Goal: Information Seeking & Learning: Learn about a topic

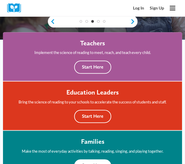
scroll to position [102, 0]
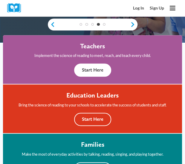
click at [98, 68] on button "Start Here" at bounding box center [92, 70] width 37 height 13
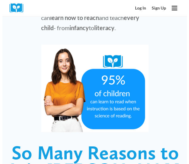
scroll to position [416, 0]
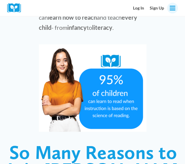
click at [174, 6] on icon "Open menu" at bounding box center [172, 8] width 6 height 5
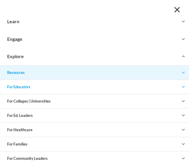
scroll to position [24, 0]
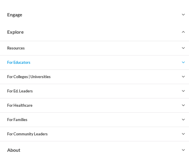
click at [181, 61] on icon "Expand" at bounding box center [183, 62] width 5 height 5
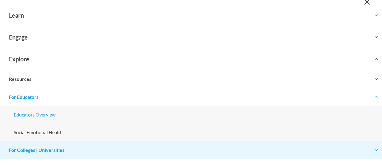
scroll to position [10, 0]
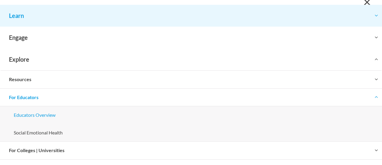
click at [57, 21] on button "Toggle child menu Expand" at bounding box center [191, 15] width 382 height 21
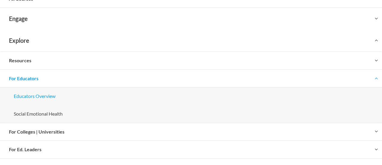
scroll to position [153, 0]
click at [42, 94] on link "Educators Overview" at bounding box center [191, 96] width 373 height 18
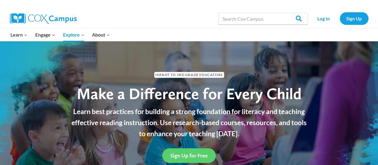
click at [62, 15] on img at bounding box center [43, 18] width 67 height 11
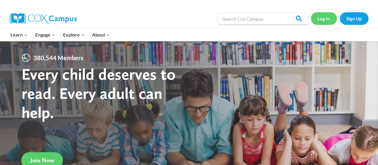
click at [323, 13] on link "Log In" at bounding box center [324, 18] width 26 height 12
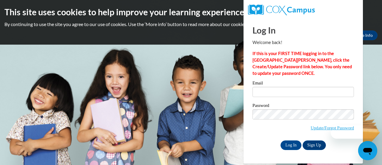
drag, startPoint x: 265, startPoint y: 92, endPoint x: 255, endPoint y: 83, distance: 13.5
click at [255, 83] on label "Email" at bounding box center [304, 84] width 102 height 6
click at [255, 87] on input "Email" at bounding box center [304, 92] width 102 height 10
click at [314, 145] on link "Sign Up" at bounding box center [314, 145] width 23 height 10
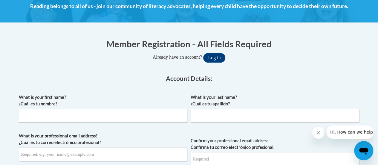
scroll to position [91, 0]
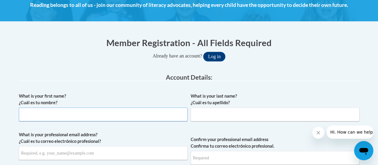
click at [113, 112] on input "What is your first name? ¿Cuál es tu nombre?" at bounding box center [103, 114] width 169 height 14
type input "Ashley"
type input "Bencs"
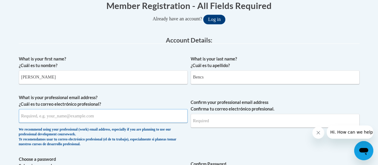
click at [99, 116] on input "What is your professional email address? ¿Cuál es tu correo electrónico profesi…" at bounding box center [103, 116] width 169 height 14
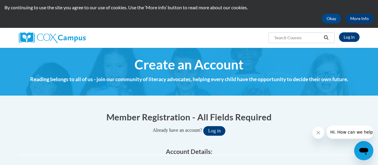
scroll to position [16, 0]
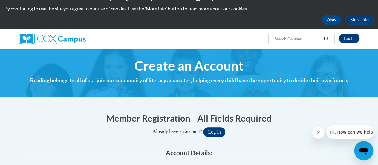
type input "ashley.bencs@rusd.org"
click at [352, 38] on link "Log In" at bounding box center [349, 38] width 21 height 10
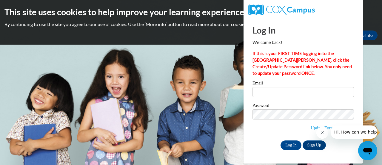
click at [323, 128] on button "Close message from company" at bounding box center [322, 132] width 12 height 12
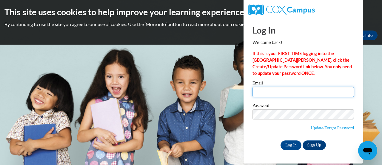
click at [302, 92] on input "Email" at bounding box center [304, 92] width 102 height 10
type input "[PERSON_NAME][EMAIL_ADDRESS][DOMAIN_NAME]"
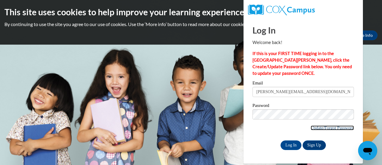
click at [329, 126] on link "Update/Forgot Password" at bounding box center [332, 127] width 43 height 5
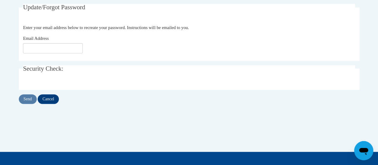
scroll to position [117, 0]
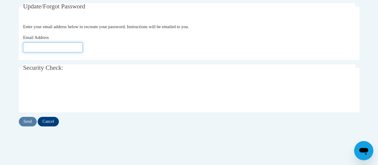
click at [64, 47] on input "Email Address" at bounding box center [53, 47] width 60 height 10
type input "[PERSON_NAME][EMAIL_ADDRESS][DOMAIN_NAME]"
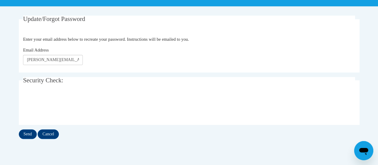
scroll to position [103, 0]
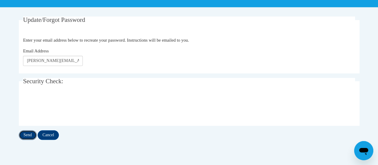
click at [26, 134] on input "Send" at bounding box center [28, 135] width 18 height 10
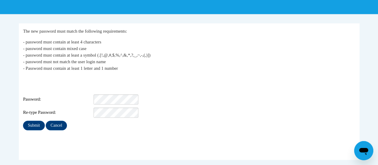
scroll to position [97, 0]
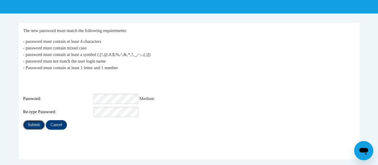
click at [30, 120] on input "Submit" at bounding box center [33, 125] width 21 height 10
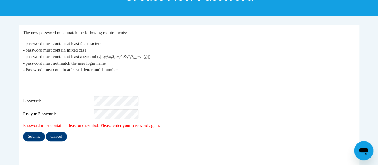
scroll to position [94, 0]
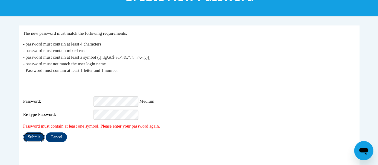
click at [30, 132] on input "Submit" at bounding box center [33, 137] width 21 height 10
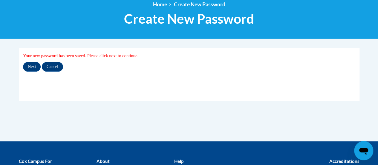
scroll to position [74, 0]
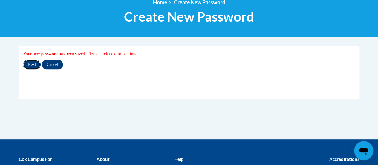
click at [29, 68] on input "Next" at bounding box center [32, 65] width 18 height 10
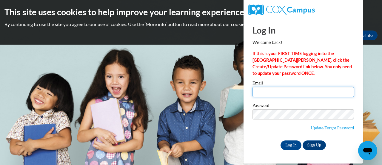
click at [271, 94] on input "Email" at bounding box center [304, 92] width 102 height 10
type input "ashley.bencs@rusd.org"
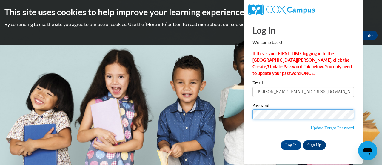
click at [252, 113] on div "Please enter your email! Please enter your password! Email ashley.bencs@rusd.or…" at bounding box center [303, 115] width 110 height 69
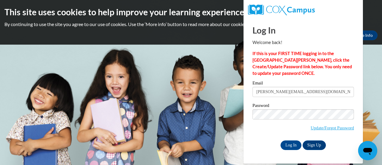
click at [268, 136] on div "Password Update/Forgot Password" at bounding box center [304, 120] width 102 height 35
click at [294, 143] on input "Log In" at bounding box center [291, 145] width 21 height 10
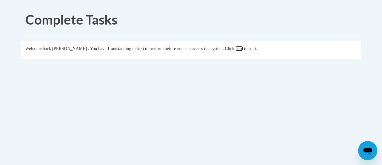
click at [243, 46] on link "here" at bounding box center [239, 48] width 7 height 5
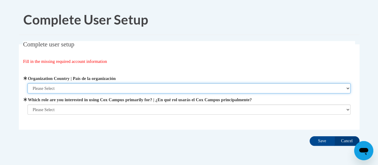
click at [76, 89] on select "Please Select United States | Estados Unidos Outside of the United States | Fue…" at bounding box center [188, 88] width 323 height 10
select select "ad49bcad-a171-4b2e-b99c-48b446064914"
click at [27, 83] on select "Please Select United States | Estados Unidos Outside of the United States | Fue…" at bounding box center [188, 88] width 323 height 10
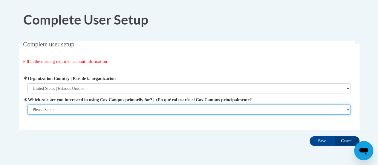
click at [80, 107] on select "Please Select College/University | Colegio/Universidad Community/Nonprofit Part…" at bounding box center [188, 109] width 323 height 10
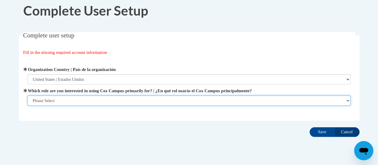
scroll to position [11, 0]
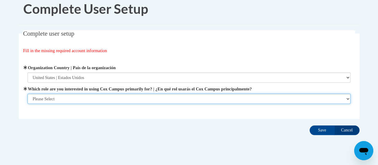
click at [112, 98] on select "Please Select College/University | Colegio/Universidad Community/Nonprofit Part…" at bounding box center [188, 98] width 323 height 10
select select "fbf2d438-af2f-41f8-98f1-81c410e29de3"
click at [27, 104] on select "Please Select College/University | Colegio/Universidad Community/Nonprofit Part…" at bounding box center [188, 98] width 323 height 10
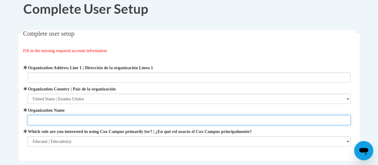
click at [95, 118] on input "Organization Name" at bounding box center [188, 120] width 323 height 10
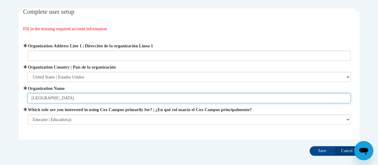
scroll to position [32, 0]
type input "Racine Unified School District"
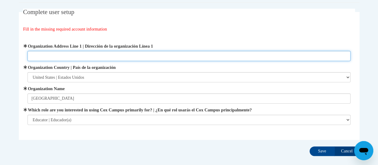
click at [118, 52] on input "Organization Address Line 1 | Dirección de la organización Línea 1" at bounding box center [188, 56] width 323 height 10
type input "2701 Drexel Ave, Racine, WI"
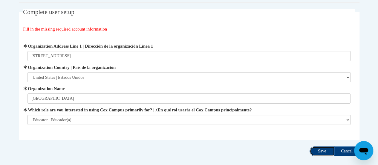
click at [318, 148] on input "Save" at bounding box center [321, 151] width 25 height 10
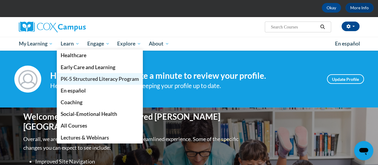
scroll to position [28, 0]
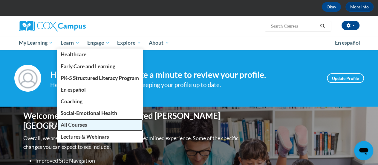
click at [92, 126] on link "All Courses" at bounding box center [100, 125] width 86 height 12
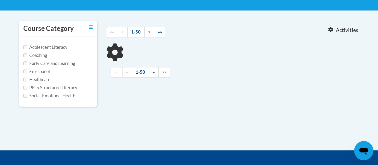
scroll to position [114, 0]
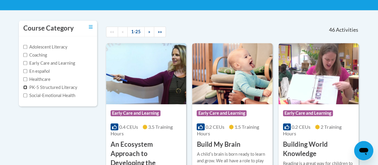
click at [25, 88] on input "PK-5 Structured Literacy" at bounding box center [25, 87] width 4 height 4
checkbox input "true"
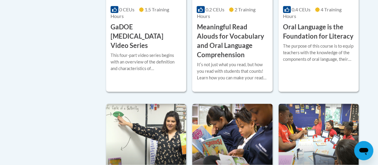
scroll to position [398, 0]
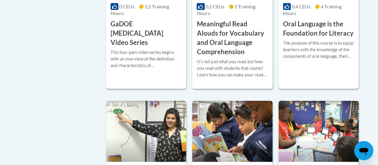
click at [306, 26] on h3 "Oral Language is the Foundation for Literacy" at bounding box center [318, 28] width 71 height 19
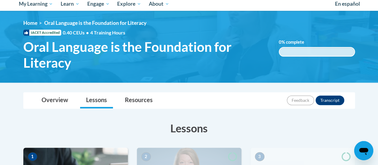
scroll to position [66, 0]
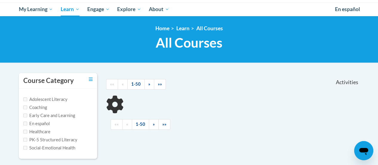
scroll to position [65, 0]
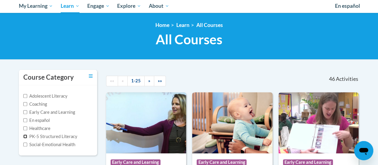
click at [25, 135] on input "PK-5 Structured Literacy" at bounding box center [25, 136] width 4 height 4
checkbox input "true"
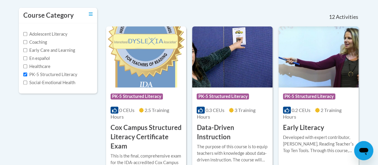
scroll to position [127, 0]
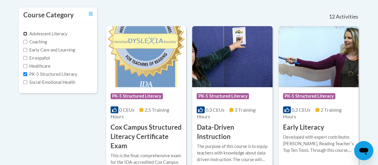
click at [24, 34] on input "Adolescent Literacy" at bounding box center [25, 34] width 4 height 4
checkbox input "true"
click at [26, 76] on input "PK-5 Structured Literacy" at bounding box center [25, 74] width 4 height 4
checkbox input "false"
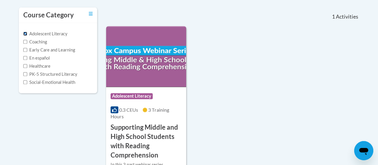
click at [24, 32] on input "Adolescent Literacy" at bounding box center [25, 34] width 4 height 4
checkbox input "false"
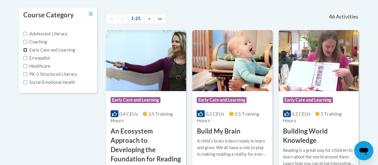
click at [24, 50] on input "Early Care and Learning" at bounding box center [25, 50] width 4 height 4
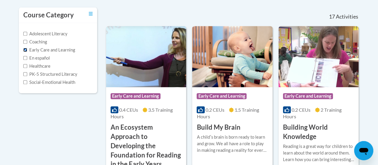
click at [23, 48] on input "Early Care and Learning" at bounding box center [25, 50] width 4 height 4
checkbox input "false"
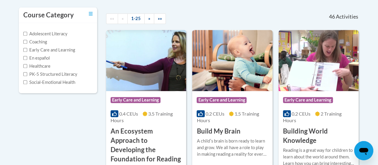
click at [25, 76] on label "PK-5 Structured Literacy" at bounding box center [50, 74] width 54 height 7
click at [25, 76] on input "PK-5 Structured Literacy" at bounding box center [25, 74] width 4 height 4
checkbox input "true"
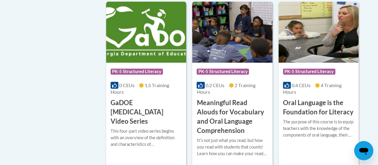
scroll to position [322, 0]
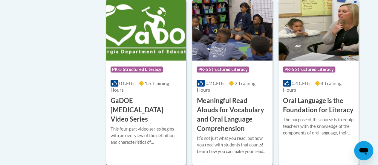
click at [156, 125] on div "This four-part video series begins with an overview of the definition and chara…" at bounding box center [145, 135] width 71 height 20
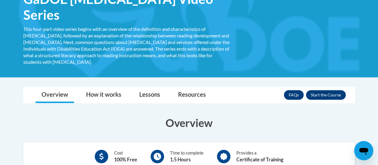
scroll to position [111, 0]
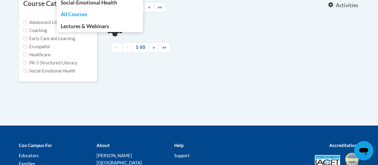
scroll to position [142, 0]
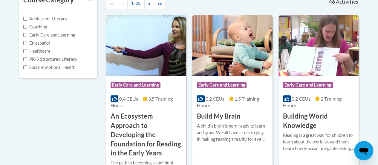
click at [23, 59] on div "Adolescent Literacy Coaching Early Care and Learning En español Healthcare PK-5…" at bounding box center [58, 43] width 79 height 70
click at [25, 59] on input "PK-5 Structured Literacy" at bounding box center [25, 59] width 4 height 4
checkbox input "true"
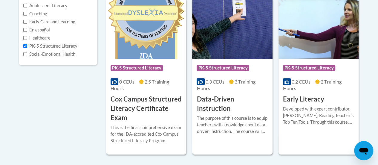
scroll to position [155, 0]
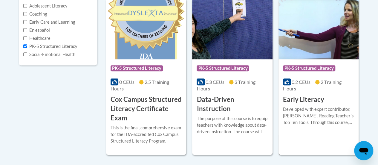
click at [309, 82] on span "0.2 CEUs" at bounding box center [300, 82] width 19 height 6
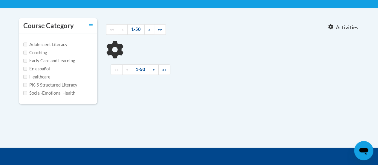
scroll to position [116, 0]
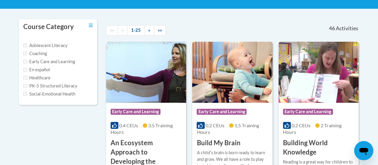
click at [27, 84] on label "PK-5 Structured Literacy" at bounding box center [50, 85] width 54 height 7
click at [27, 84] on input "PK-5 Structured Literacy" at bounding box center [25, 86] width 4 height 4
checkbox input "true"
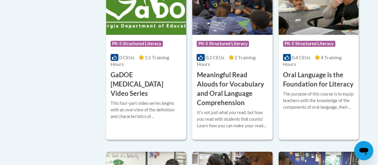
scroll to position [347, 0]
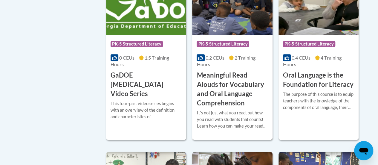
click at [207, 88] on h3 "Meaningful Read Alouds for Vocabulary and Oral Language Comprehension" at bounding box center [231, 88] width 71 height 37
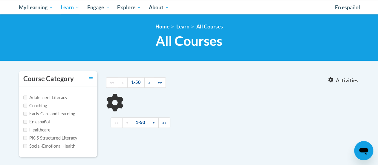
scroll to position [85, 0]
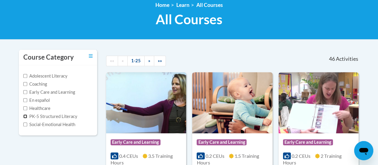
click at [25, 114] on input "PK-5 Structured Literacy" at bounding box center [25, 116] width 4 height 4
checkbox input "true"
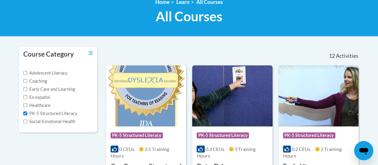
scroll to position [78, 0]
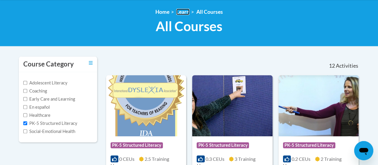
click at [180, 10] on link "Learn" at bounding box center [182, 12] width 13 height 6
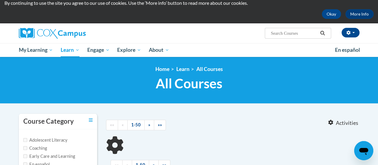
scroll to position [21, 0]
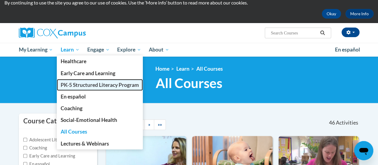
click at [83, 82] on span "PK-5 Structured Literacy Program" at bounding box center [100, 85] width 78 height 6
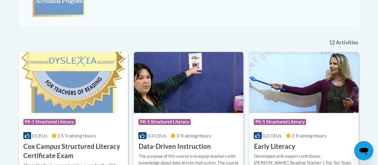
scroll to position [221, 0]
